Goal: Task Accomplishment & Management: Complete application form

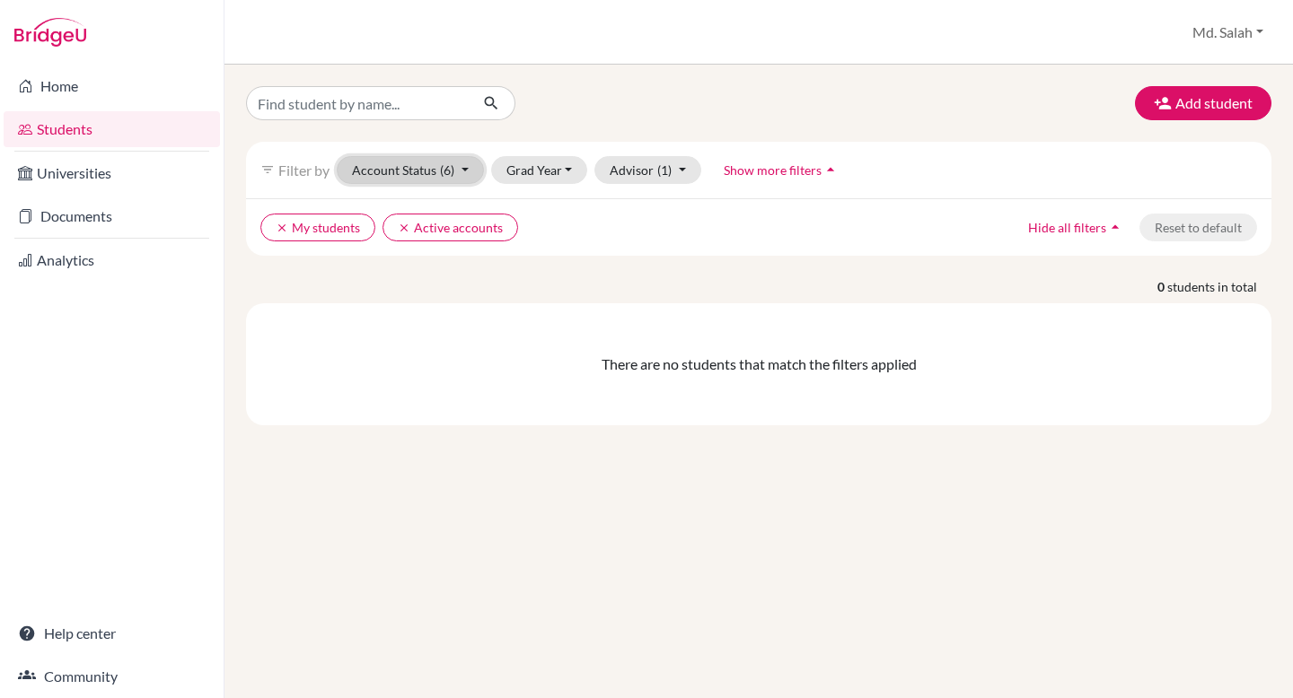
click at [415, 171] on button "Account Status (6)" at bounding box center [410, 170] width 147 height 28
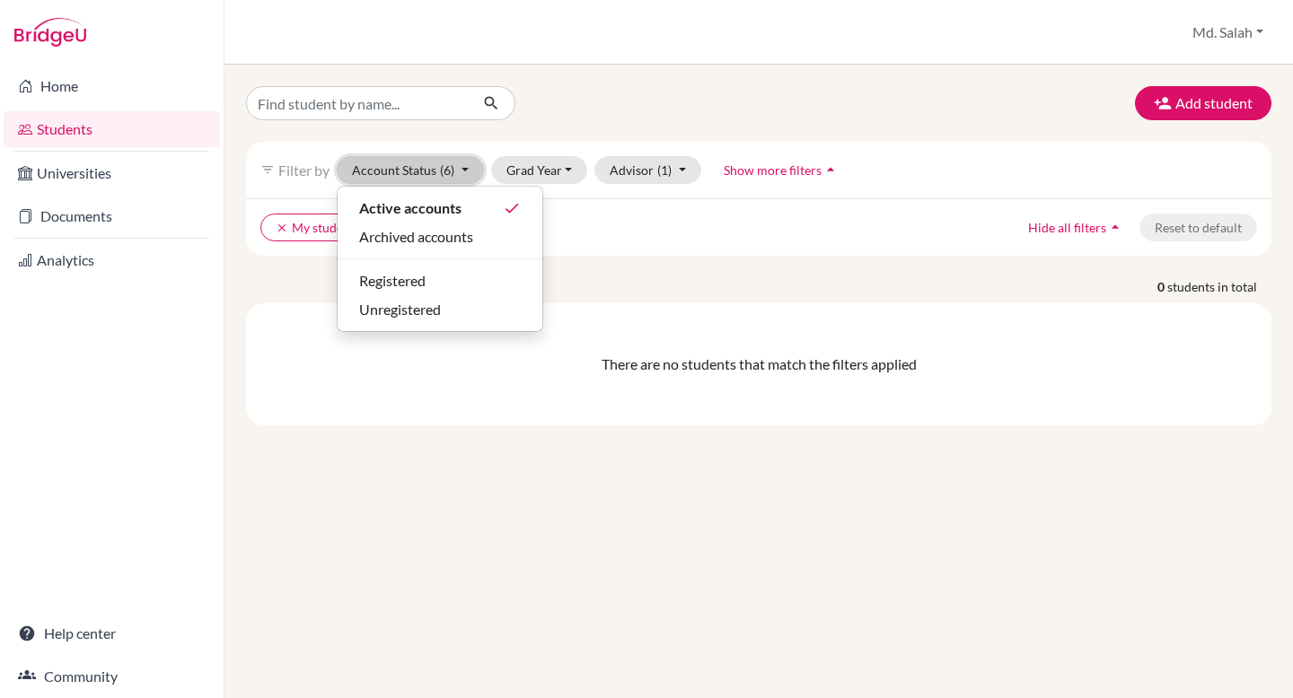
click at [415, 171] on button "Account Status (6)" at bounding box center [410, 170] width 147 height 28
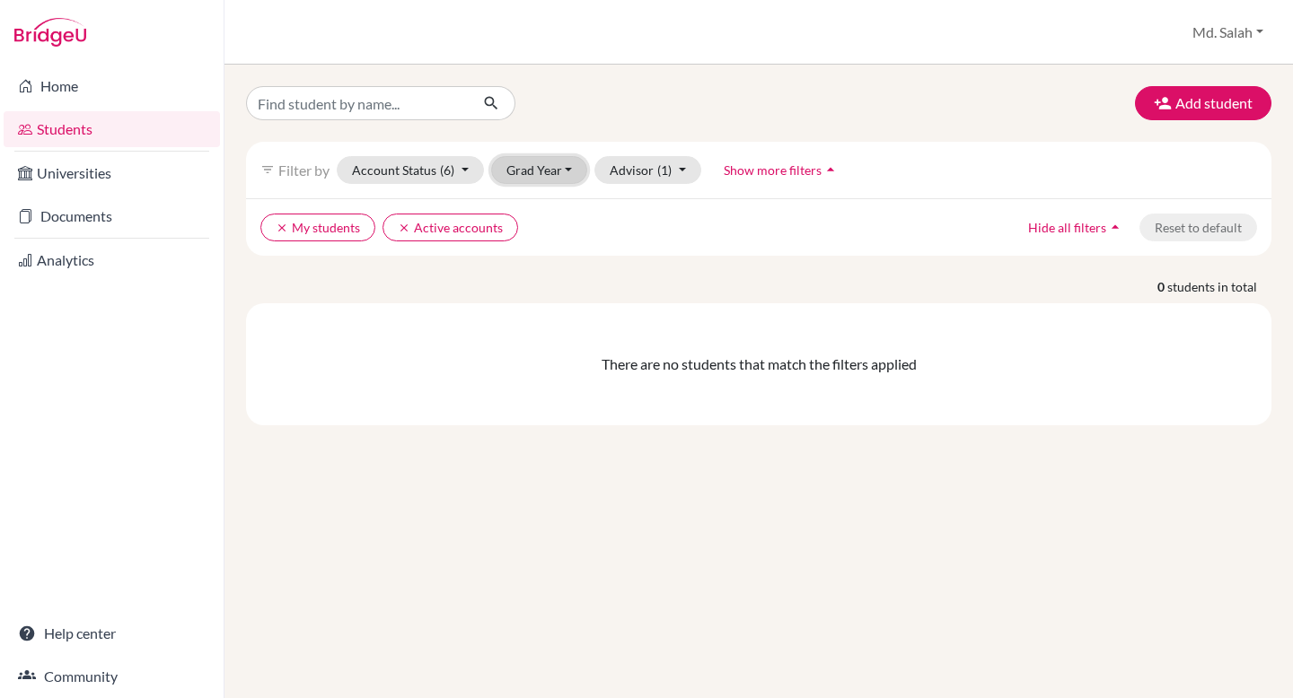
click at [570, 169] on button "Grad Year" at bounding box center [539, 170] width 97 height 28
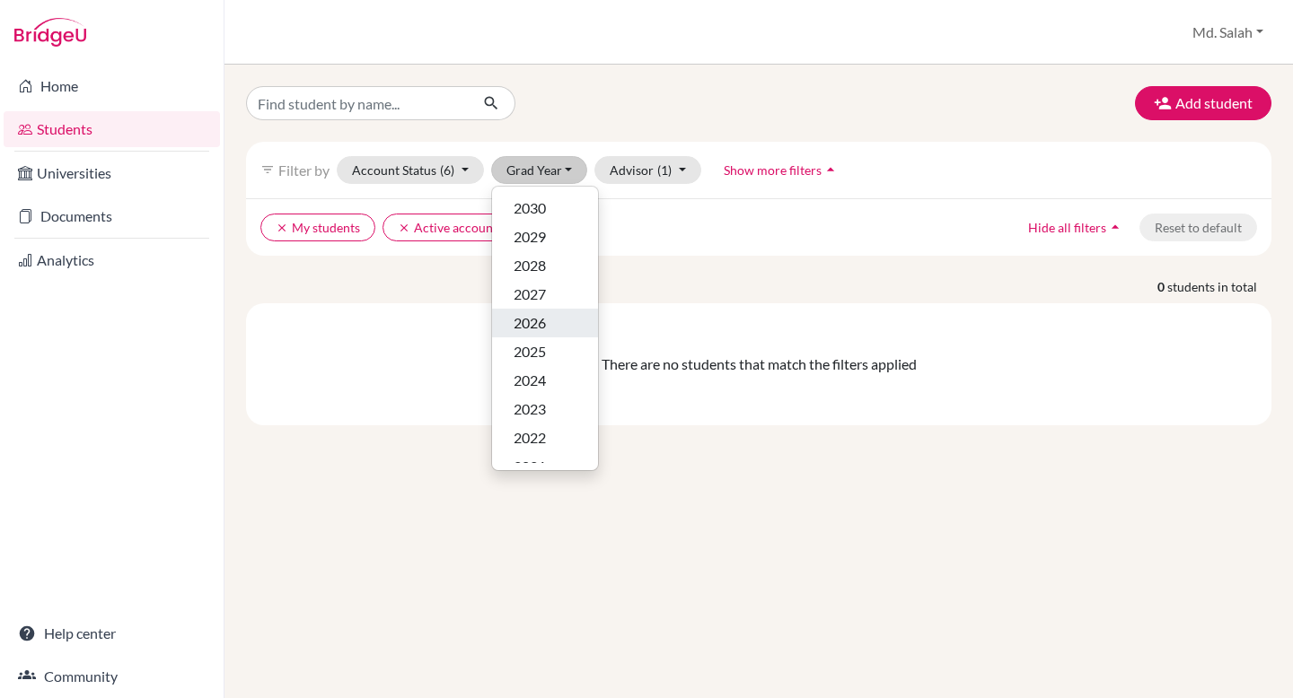
click at [538, 322] on span "2026" at bounding box center [530, 323] width 32 height 22
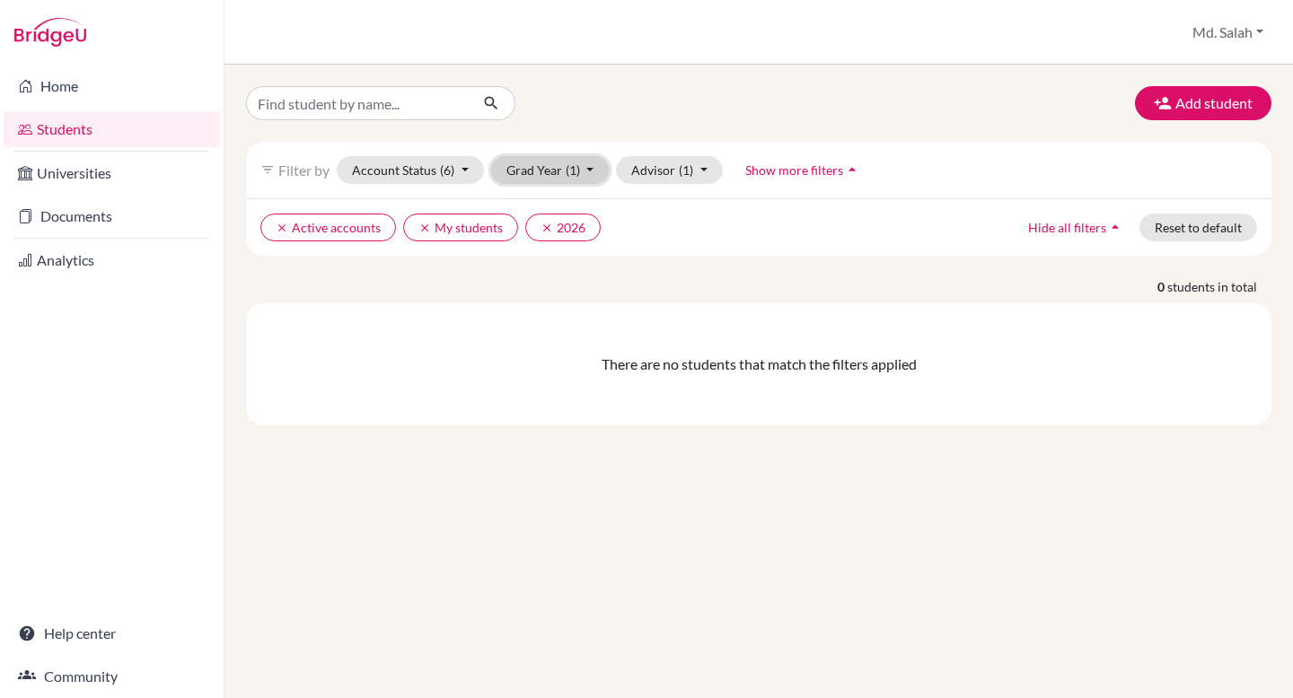
click at [585, 171] on button "Grad Year (1)" at bounding box center [550, 170] width 119 height 28
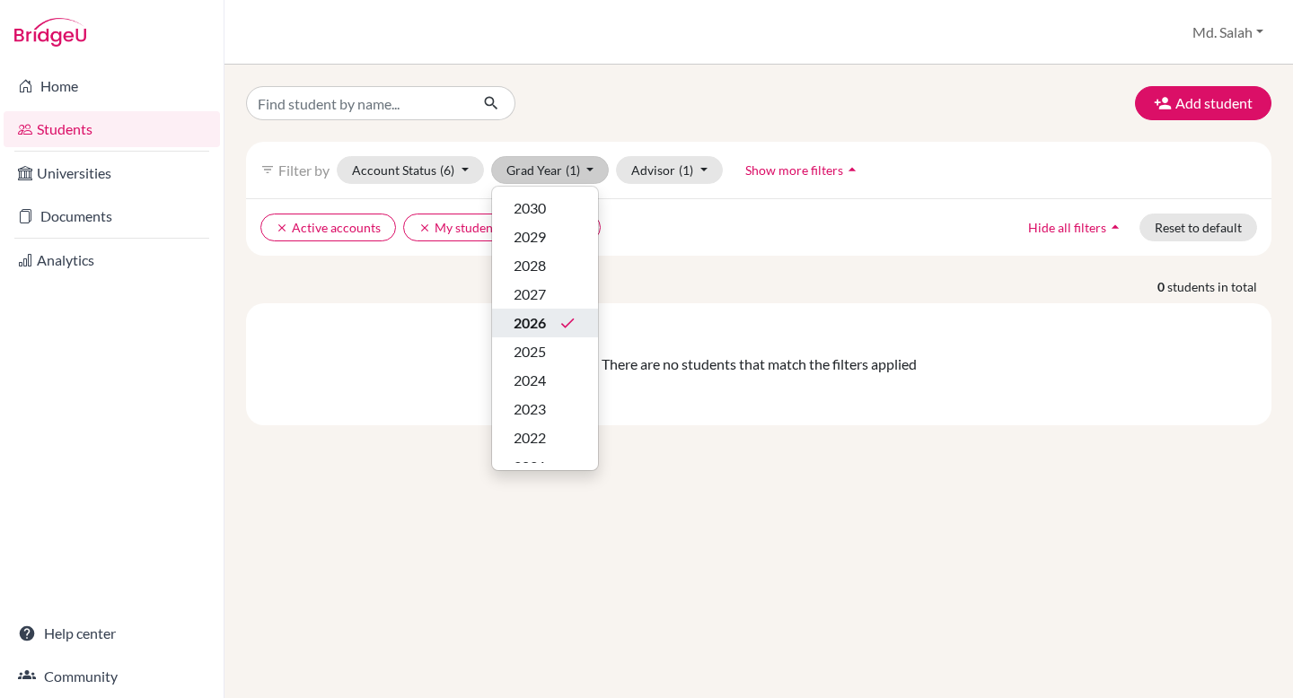
click at [541, 324] on span "2026" at bounding box center [530, 323] width 32 height 22
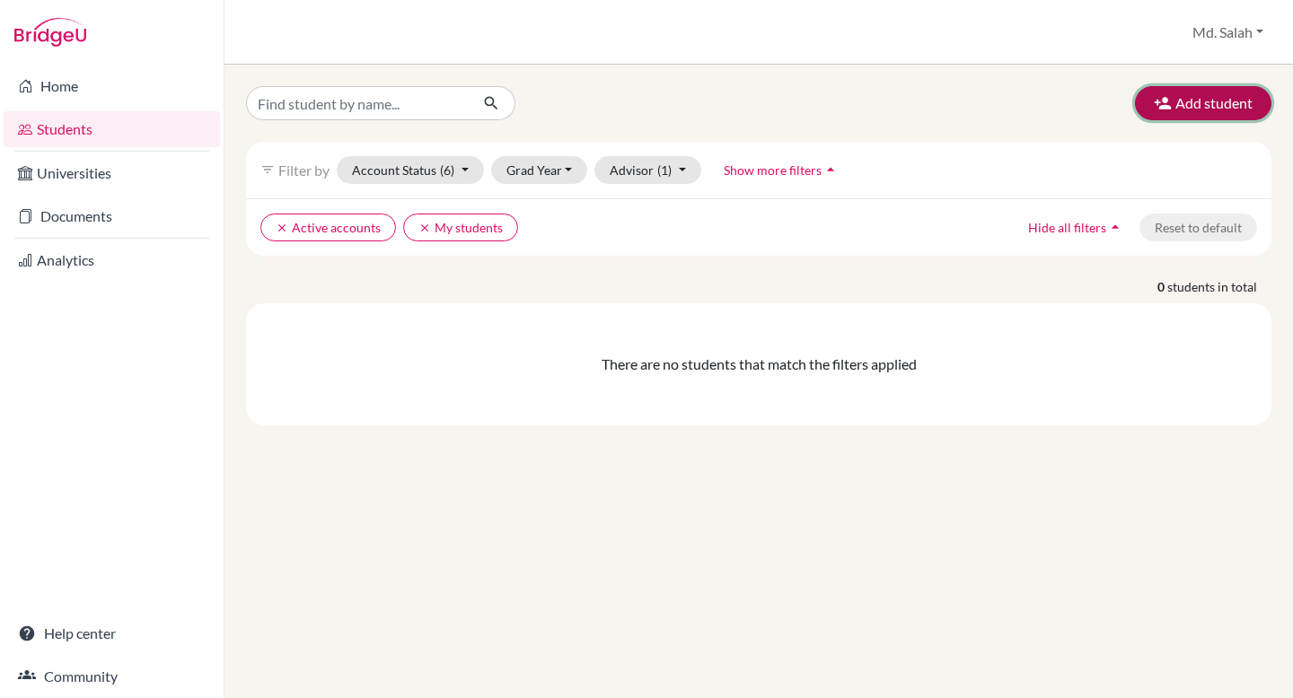
click at [1180, 99] on button "Add student" at bounding box center [1203, 103] width 136 height 34
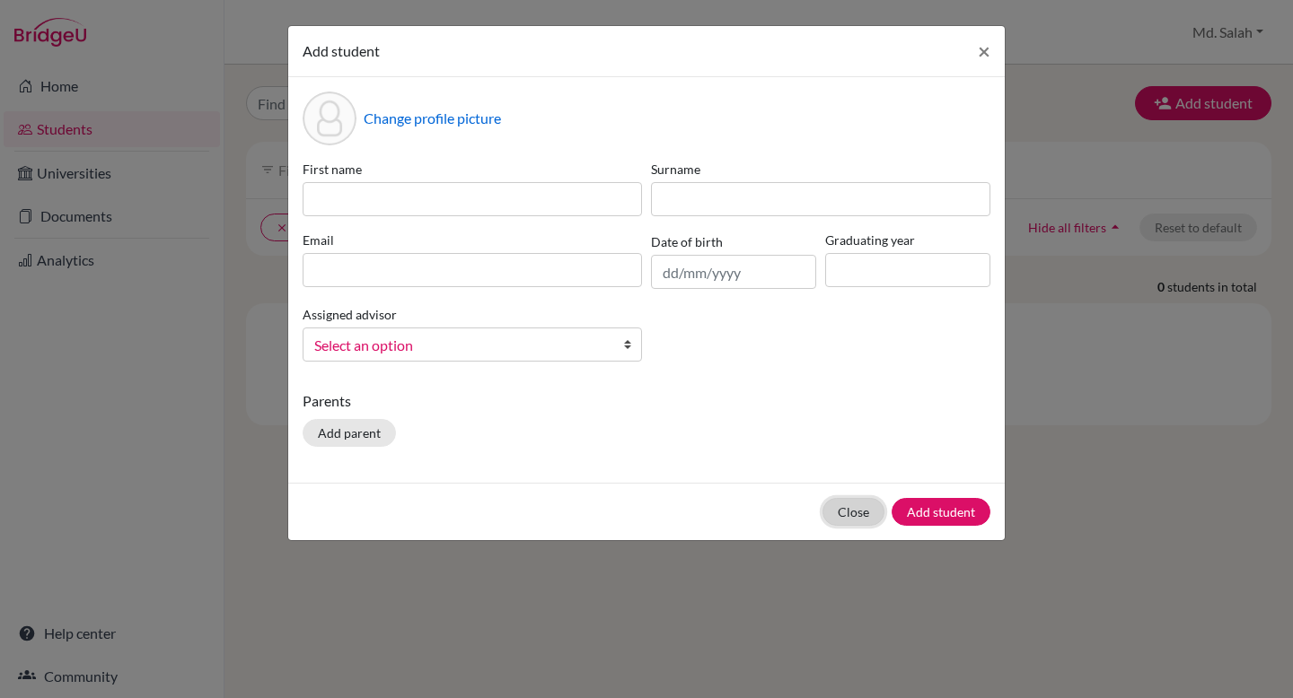
click at [852, 513] on button "Close" at bounding box center [853, 512] width 62 height 28
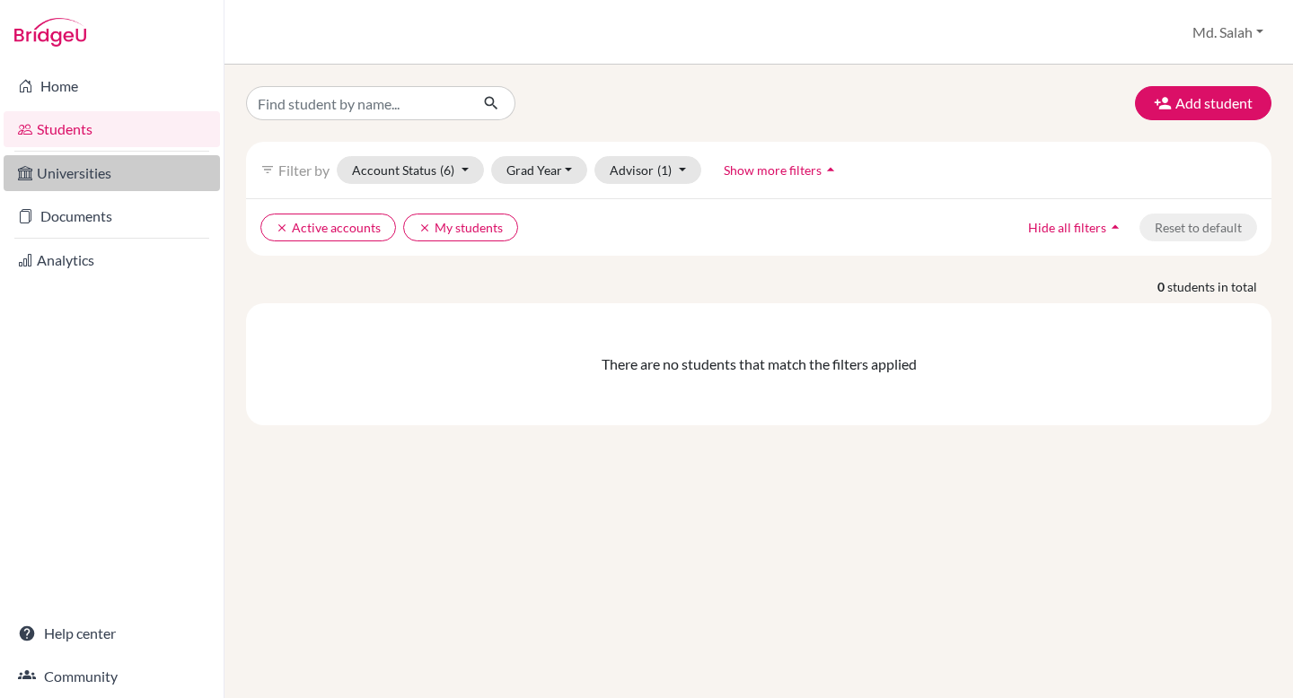
click at [78, 171] on link "Universities" at bounding box center [112, 173] width 216 height 36
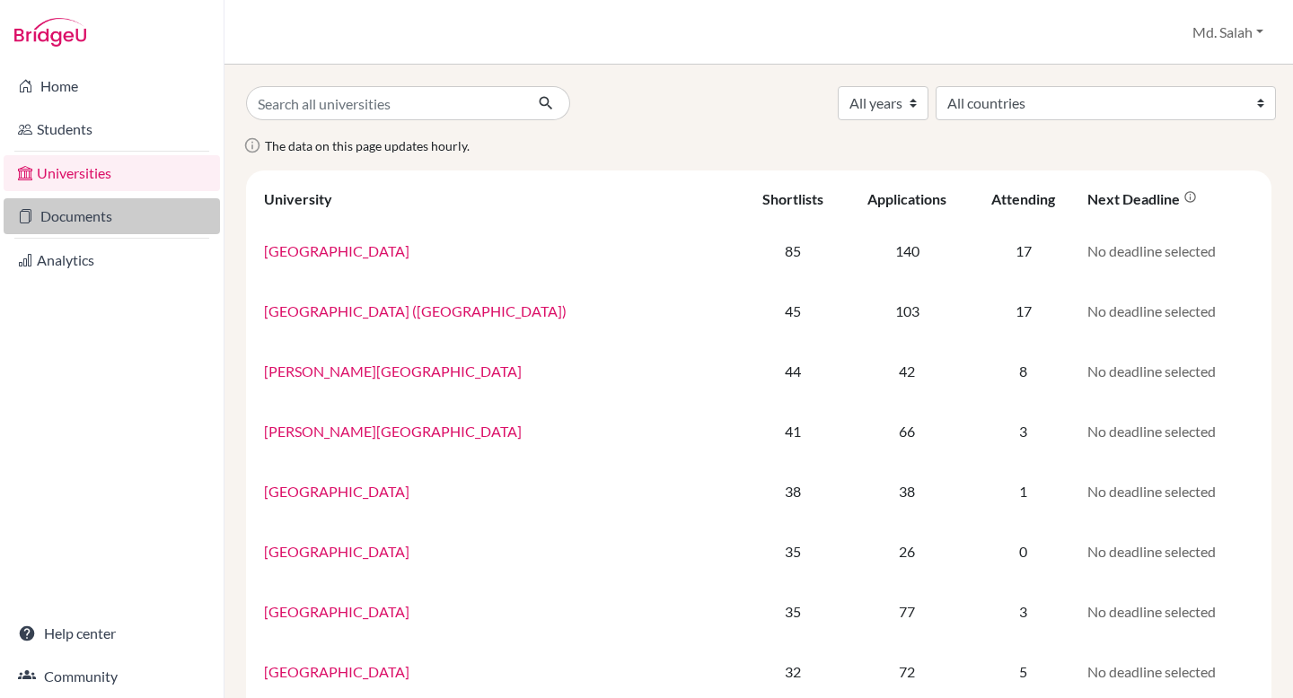
click at [78, 219] on link "Documents" at bounding box center [112, 216] width 216 height 36
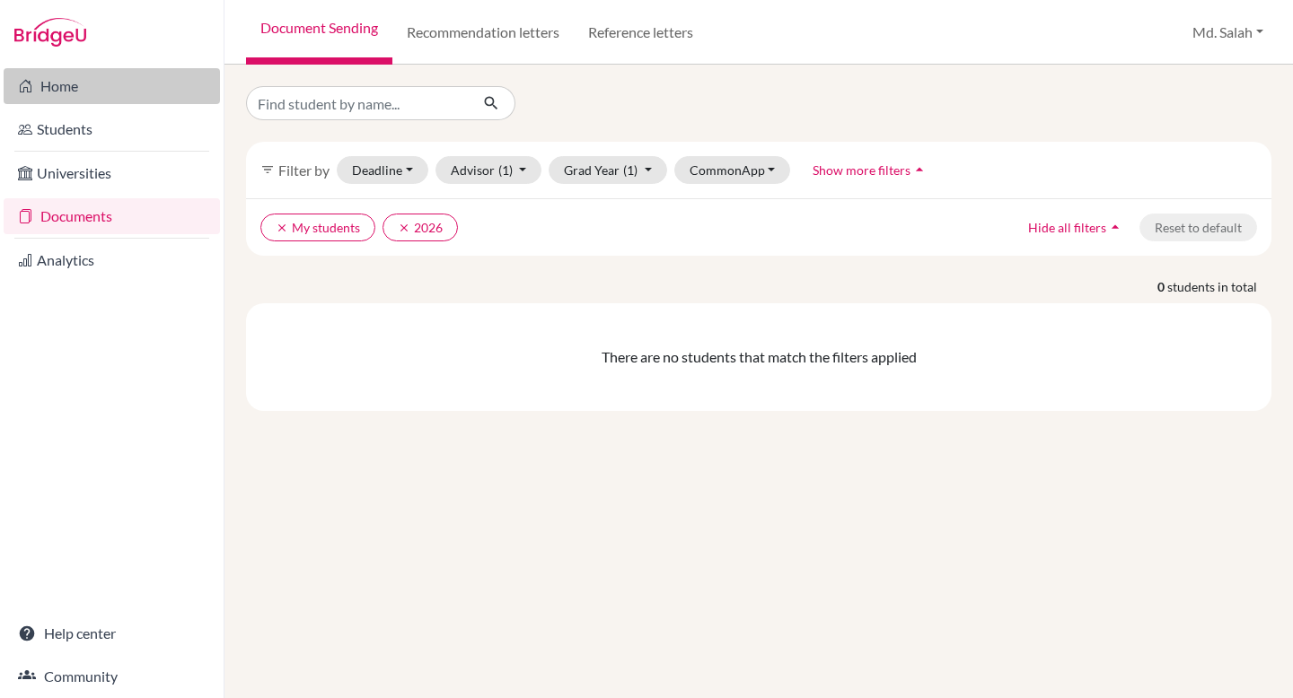
click at [64, 91] on link "Home" at bounding box center [112, 86] width 216 height 36
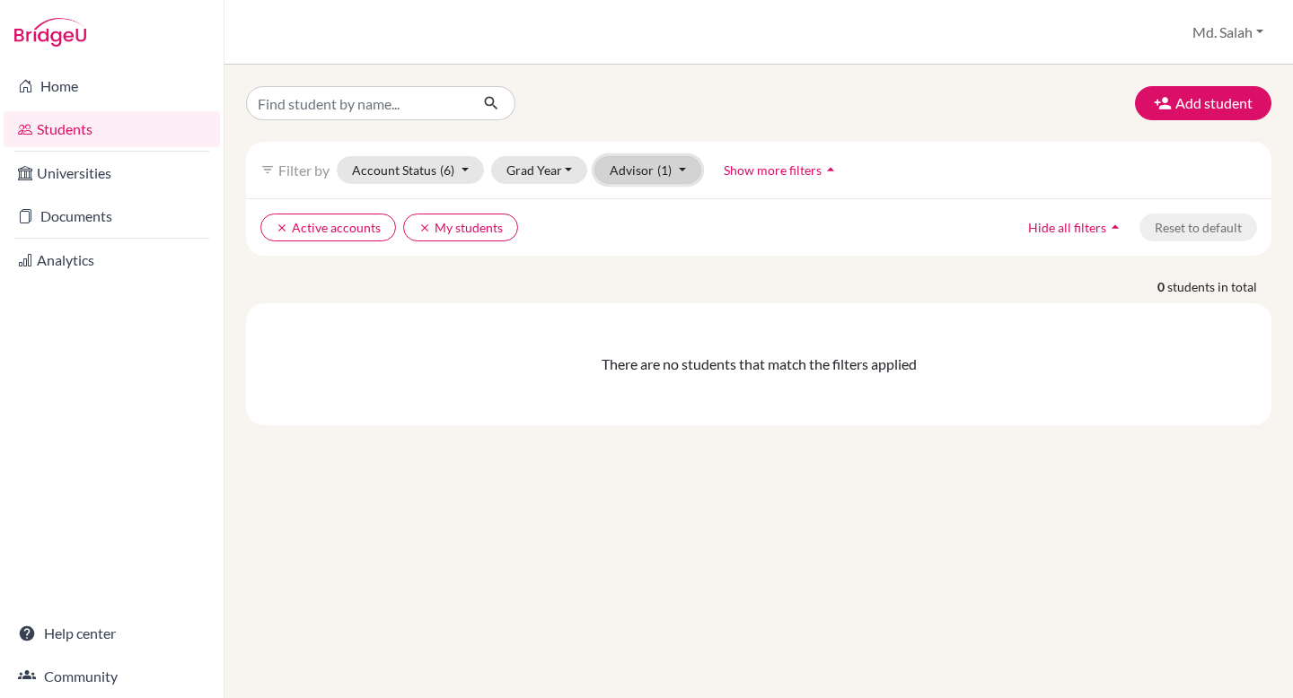
click at [636, 164] on button "Advisor (1)" at bounding box center [647, 170] width 107 height 28
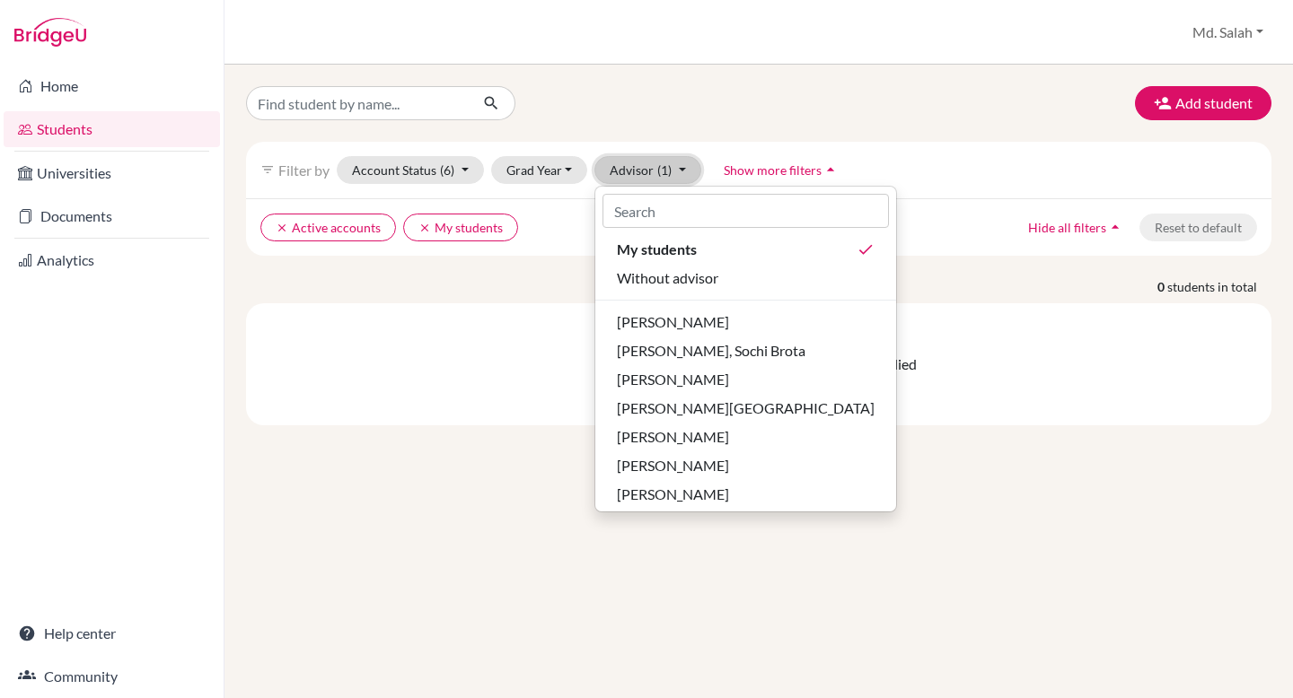
click at [636, 162] on button "Advisor (1)" at bounding box center [647, 170] width 107 height 28
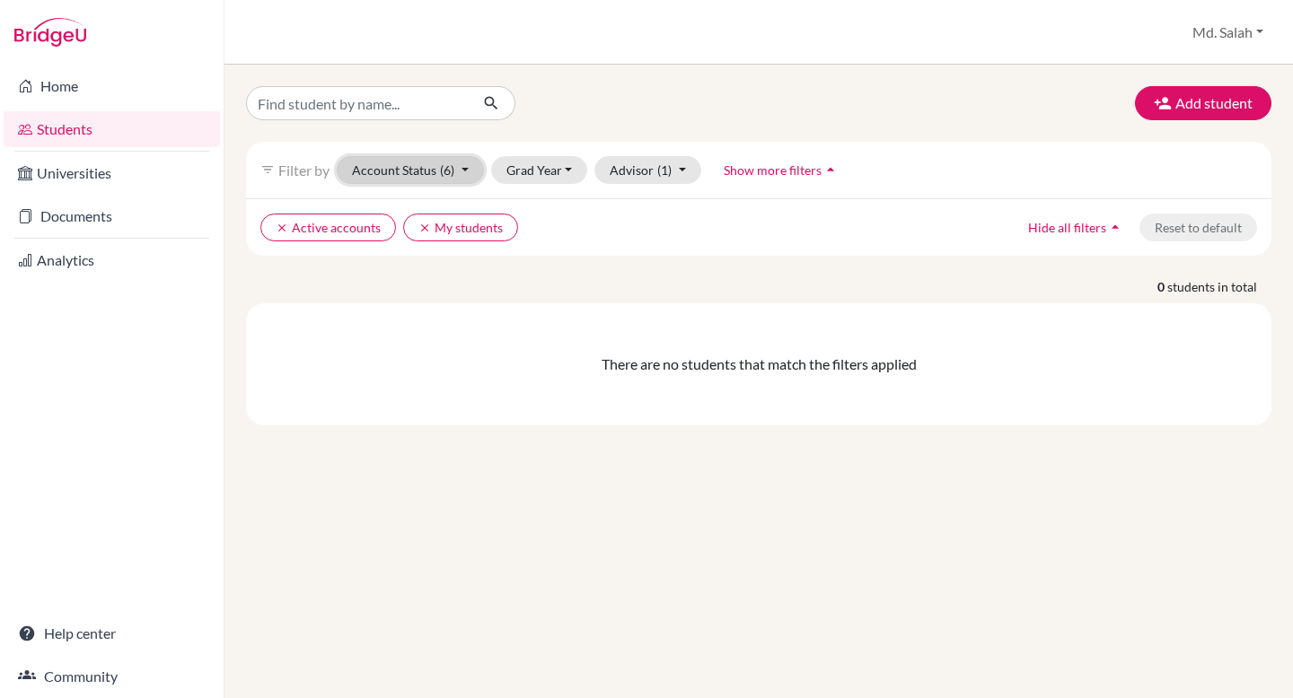
click at [465, 182] on button "Account Status (6)" at bounding box center [410, 170] width 147 height 28
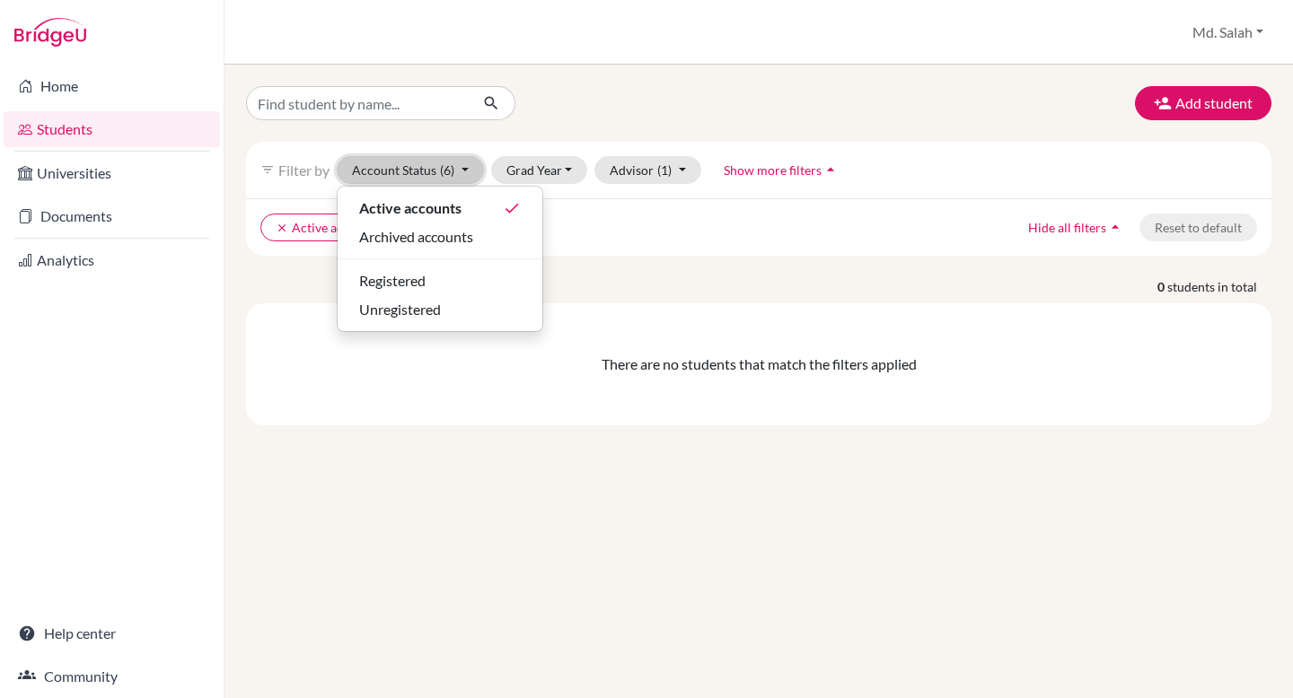
click at [465, 182] on button "Account Status (6)" at bounding box center [410, 170] width 147 height 28
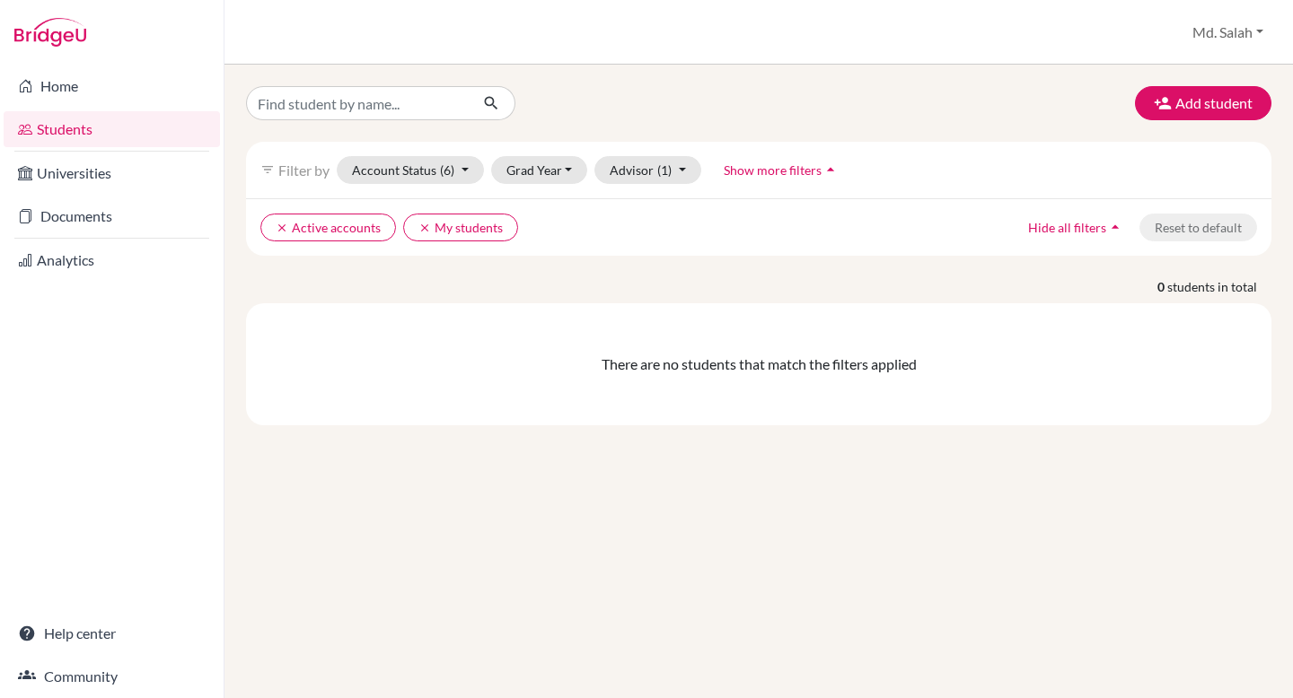
click at [448, 294] on p "0 students in total" at bounding box center [759, 286] width 1052 height 19
click at [114, 189] on link "Universities" at bounding box center [112, 173] width 216 height 36
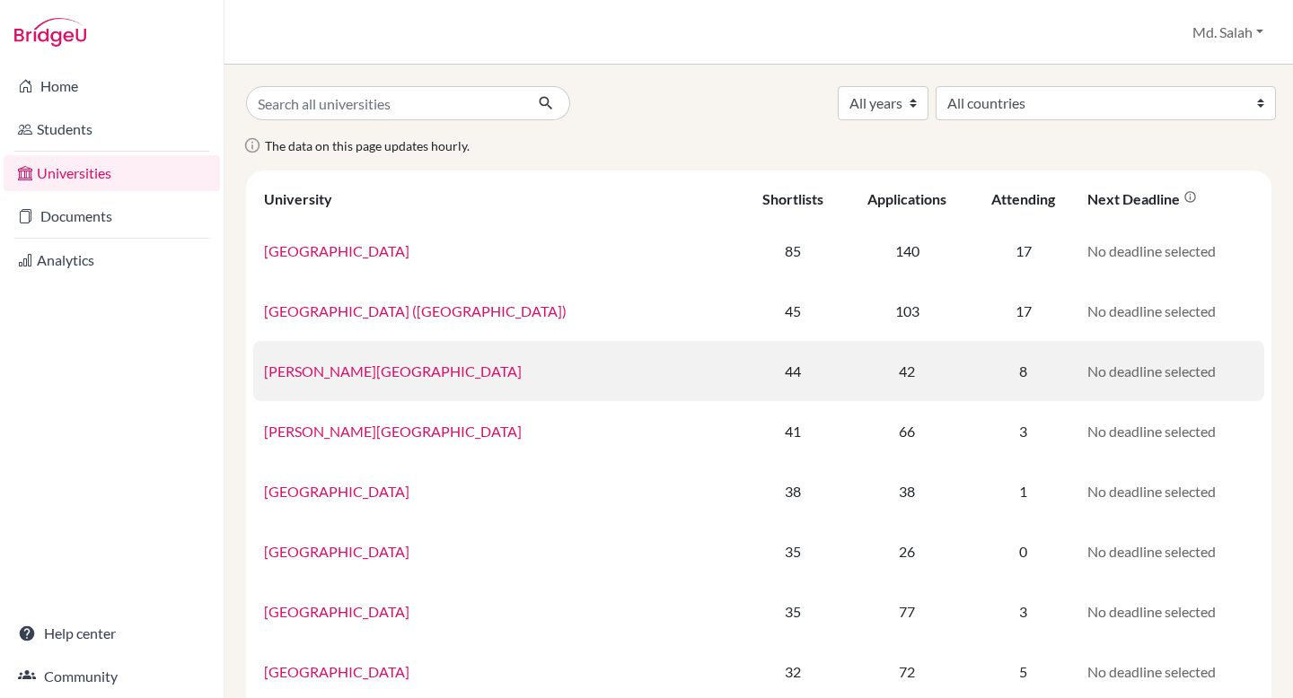
scroll to position [55, 0]
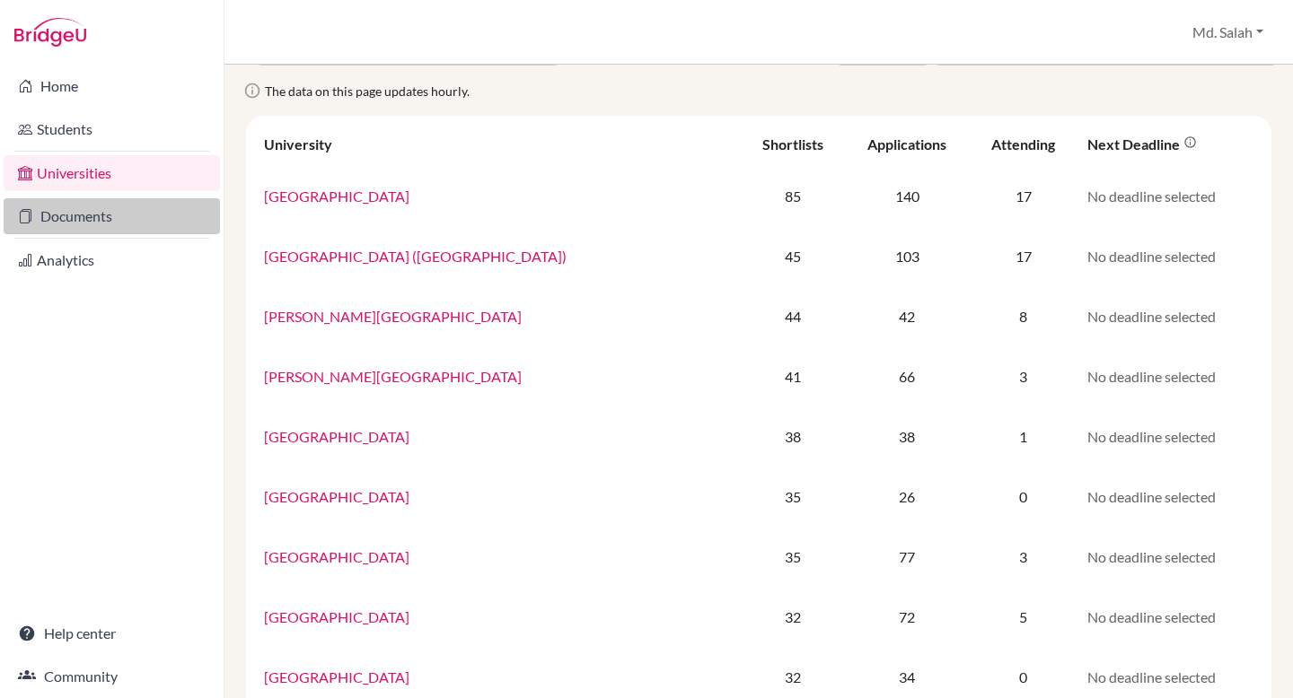
click at [128, 223] on link "Documents" at bounding box center [112, 216] width 216 height 36
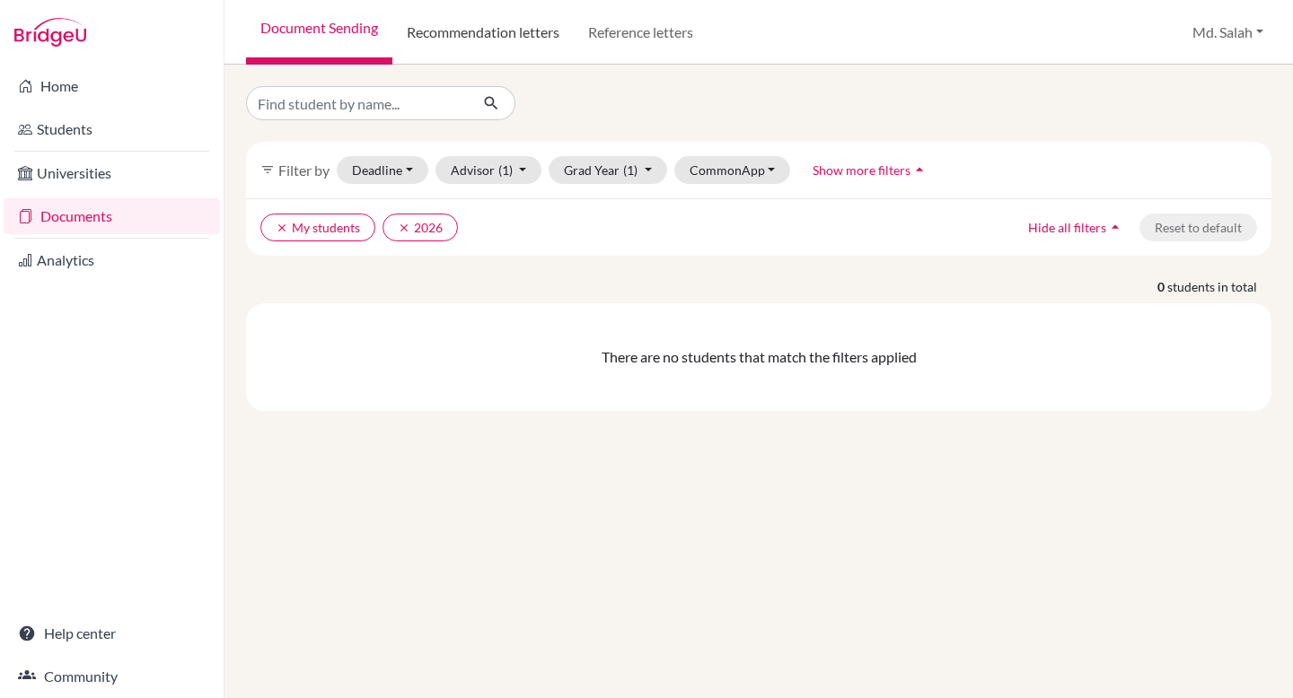
click at [523, 32] on link "Recommendation letters" at bounding box center [482, 32] width 181 height 65
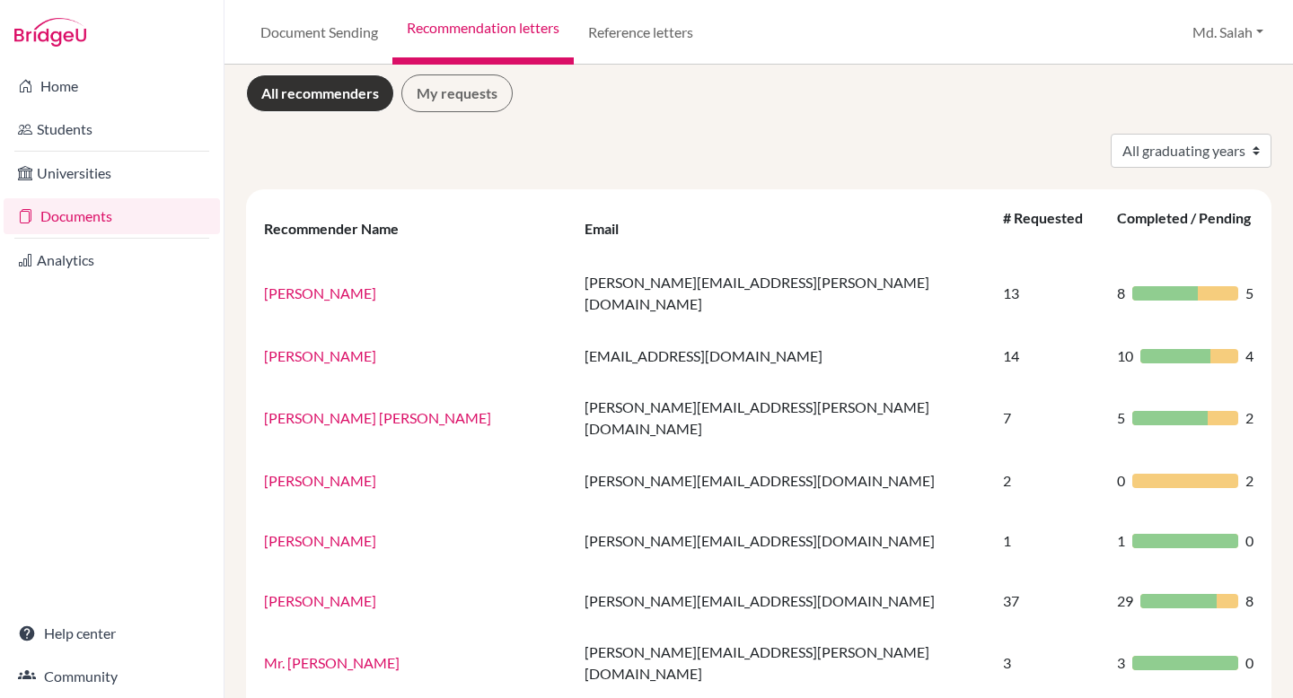
scroll to position [13, 0]
click at [451, 101] on link "My requests" at bounding box center [456, 93] width 111 height 38
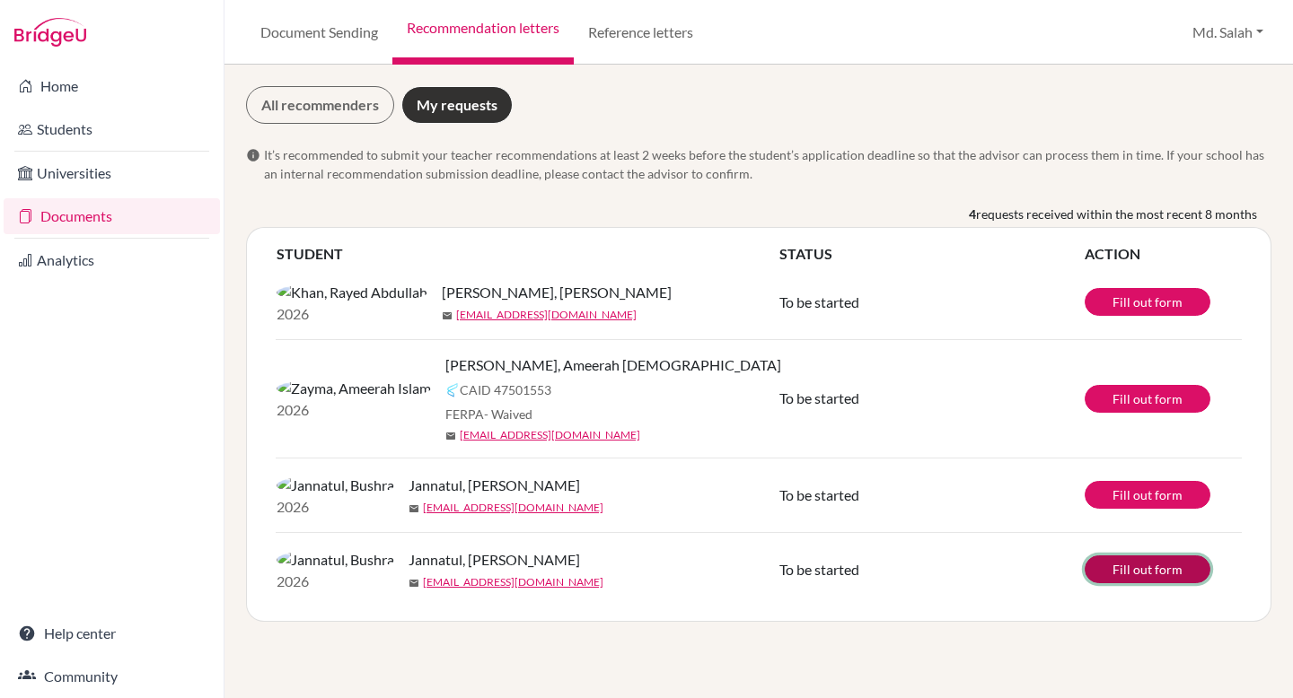
click at [1156, 584] on link "Fill out form" at bounding box center [1148, 570] width 126 height 28
